Goal: Check status: Check status

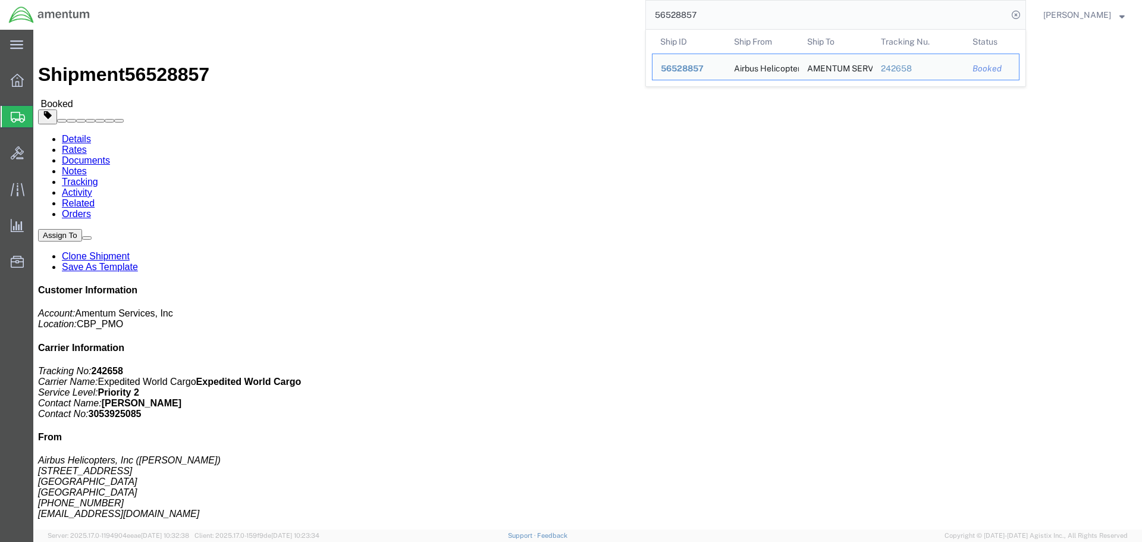
click at [870, 17] on input "56528857" at bounding box center [827, 15] width 362 height 29
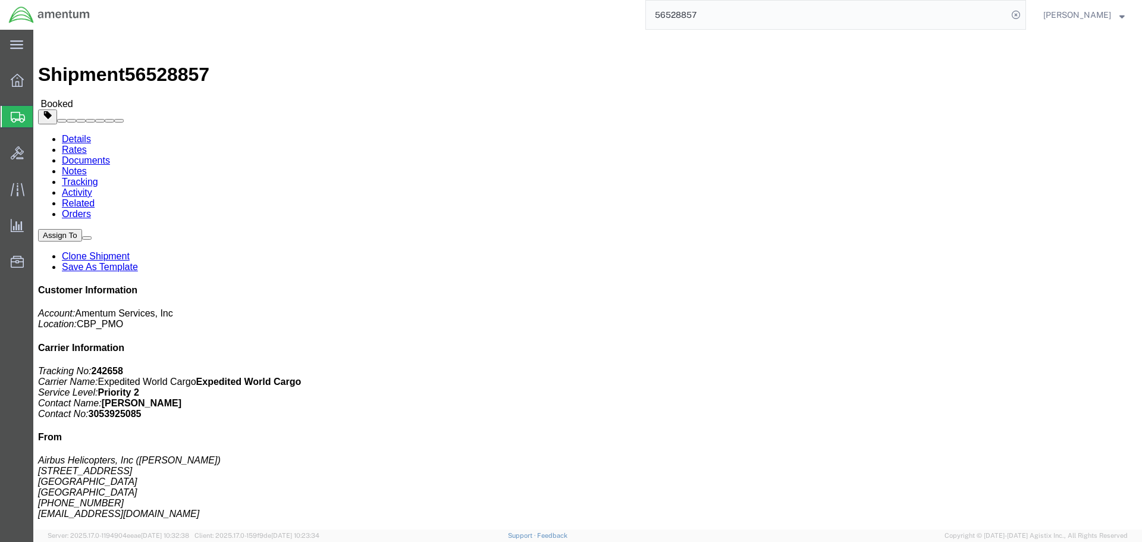
click at [779, 17] on input "56528857" at bounding box center [827, 15] width 362 height 29
drag, startPoint x: 133, startPoint y: 46, endPoint x: 202, endPoint y: 68, distance: 71.9
click link "Documents"
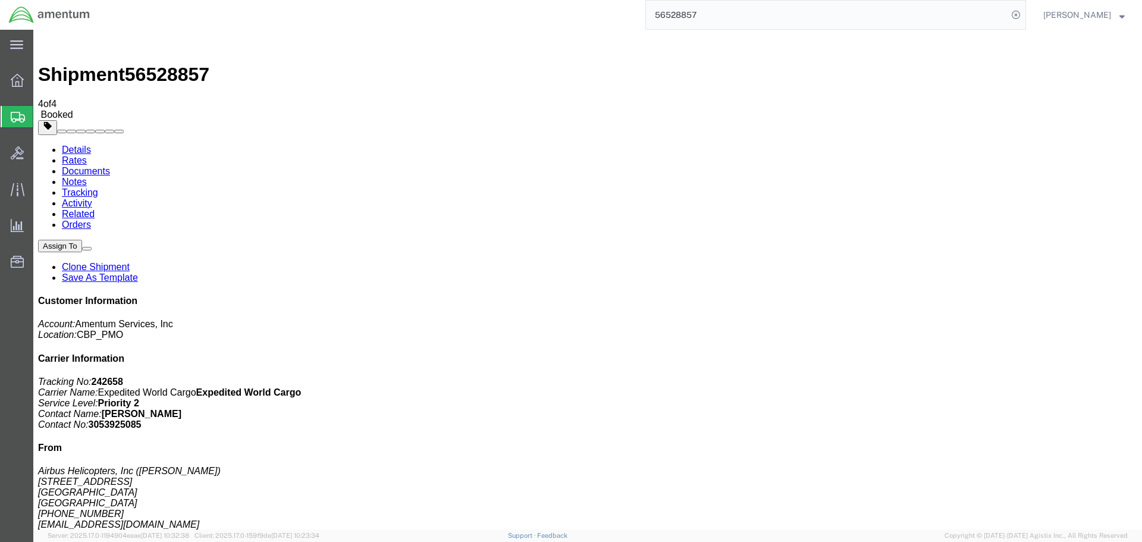
drag, startPoint x: 1175, startPoint y: 30, endPoint x: 544, endPoint y: 85, distance: 632.9
click at [544, 145] on ul "Details Rates Documents Notes Tracking Activity Related Orders" at bounding box center [587, 188] width 1099 height 86
click at [87, 145] on link "Details" at bounding box center [76, 150] width 29 height 10
click p "Total value: 120000.00 USD"
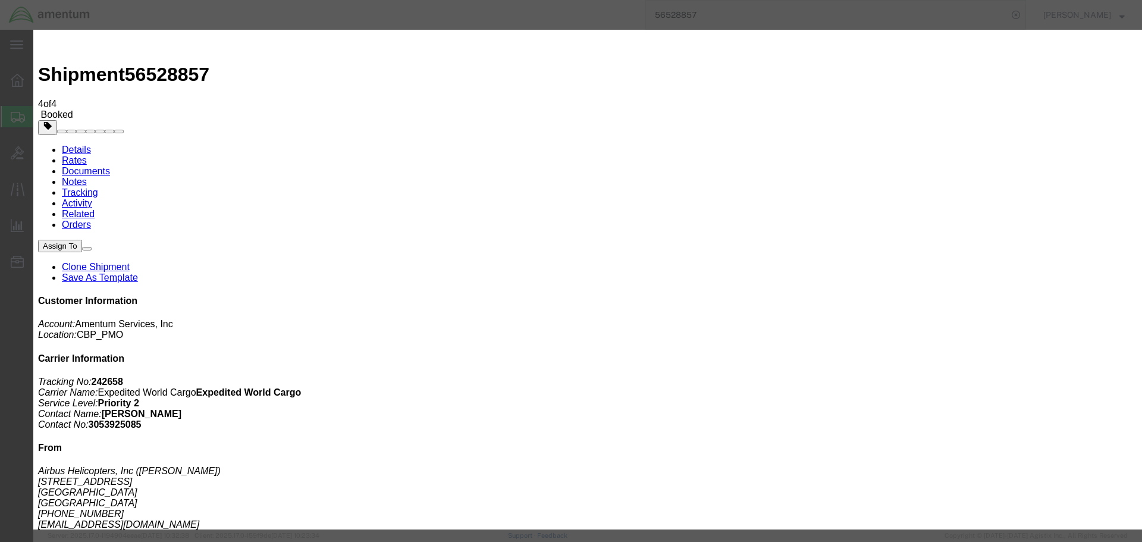
click icon "button"
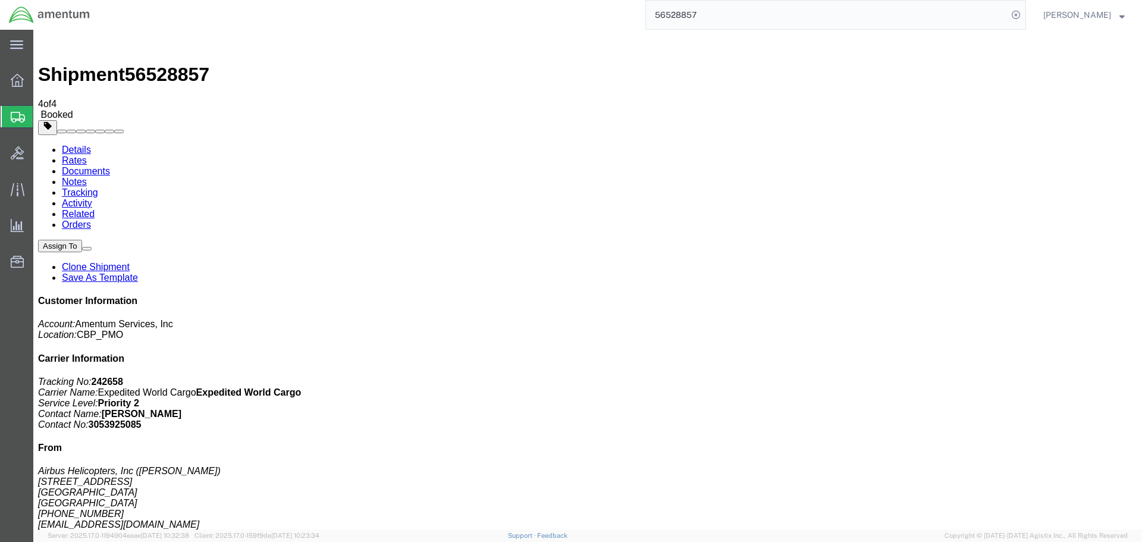
click at [1110, 15] on span "[PERSON_NAME]" at bounding box center [1077, 14] width 68 height 13
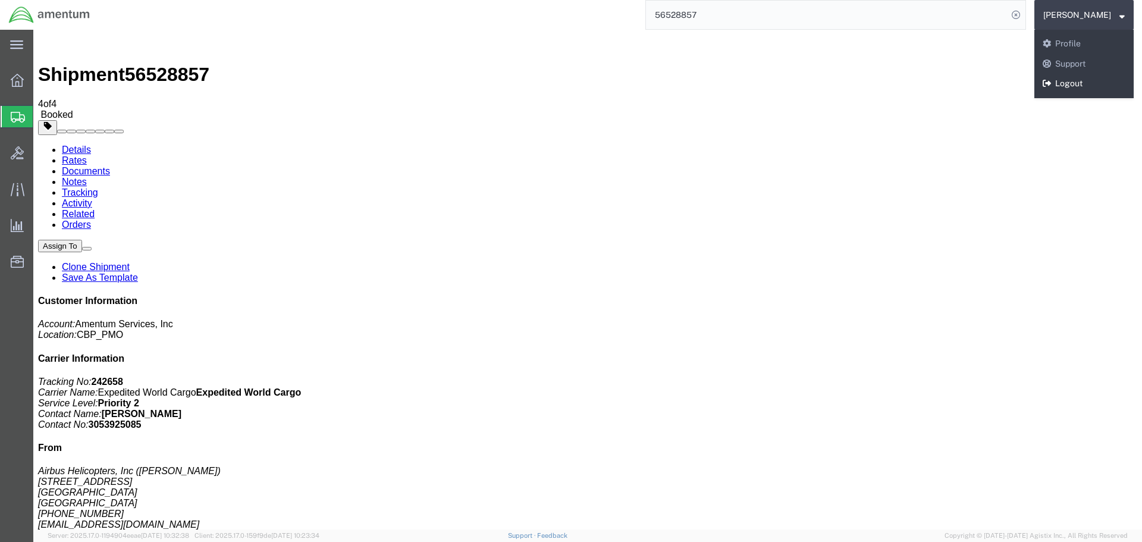
drag, startPoint x: 1077, startPoint y: 81, endPoint x: 1041, endPoint y: 52, distance: 46.5
click at [1077, 81] on link "Logout" at bounding box center [1083, 84] width 99 height 20
